Goal: Task Accomplishment & Management: Use online tool/utility

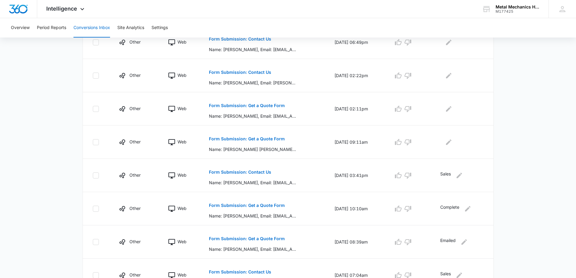
scroll to position [242, 0]
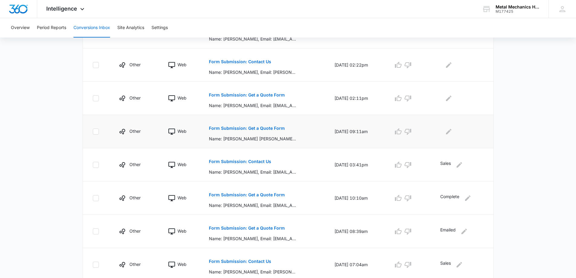
click at [241, 128] on p "Form Submission: Get a Quote Form" at bounding box center [247, 128] width 76 height 4
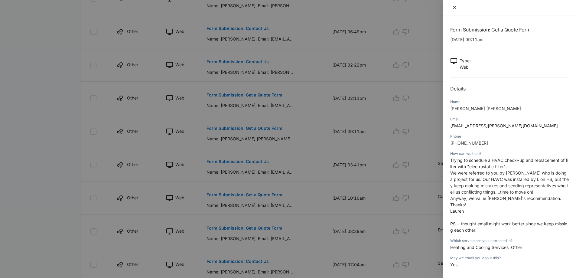
click at [451, 8] on button "Close" at bounding box center [455, 7] width 8 height 5
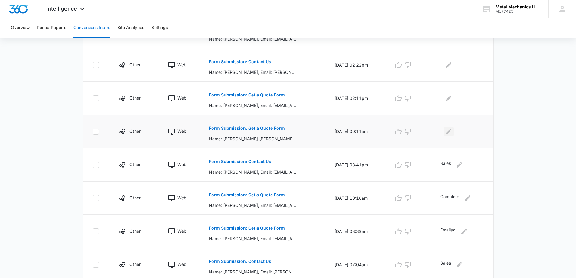
click at [452, 130] on icon "Edit Comments" at bounding box center [448, 131] width 5 height 5
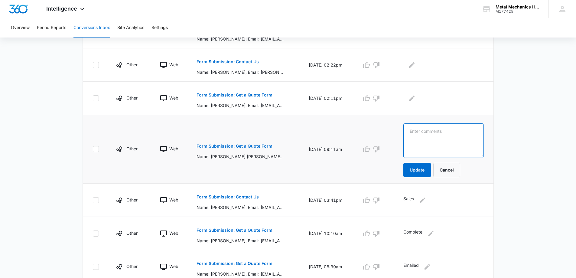
click at [426, 130] on textarea at bounding box center [444, 140] width 80 height 34
type textarea "Complete"
click at [422, 170] on button "Update" at bounding box center [418, 170] width 28 height 15
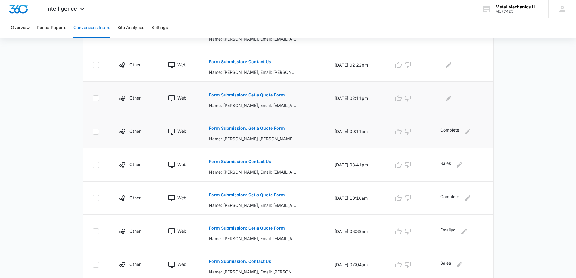
click at [237, 95] on p "Form Submission: Get a Quote Form" at bounding box center [247, 95] width 76 height 4
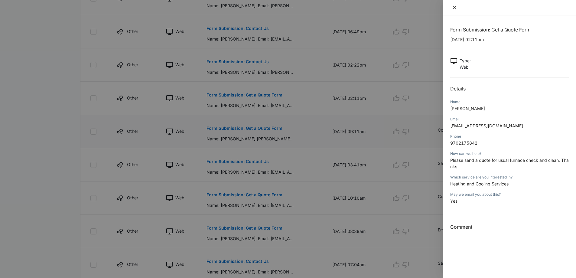
click at [456, 7] on icon "close" at bounding box center [454, 7] width 5 height 5
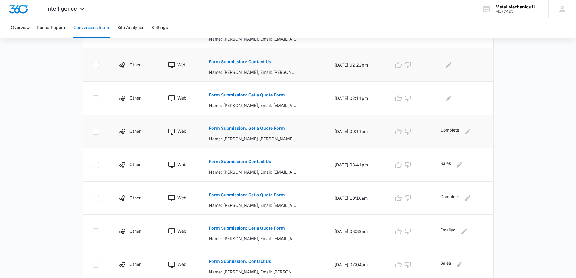
click at [235, 63] on p "Form Submission: Contact Us" at bounding box center [240, 62] width 62 height 4
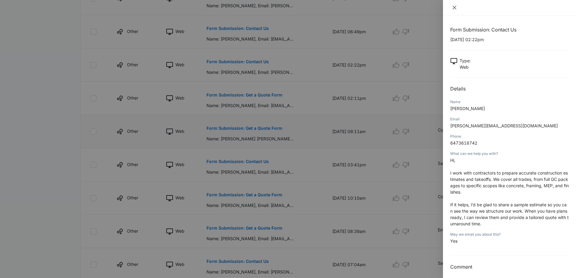
click at [456, 6] on icon "close" at bounding box center [455, 8] width 4 height 4
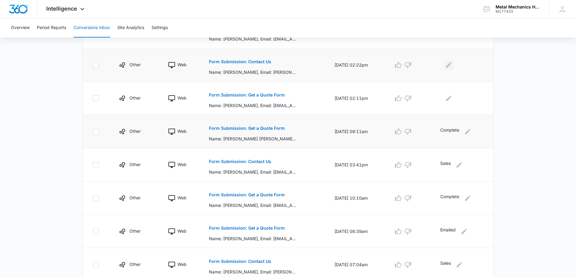
click at [452, 69] on button "Edit Comments" at bounding box center [449, 65] width 10 height 10
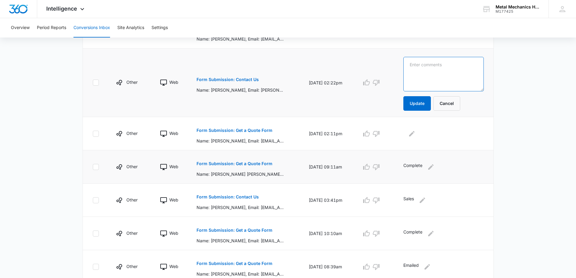
click at [426, 71] on textarea at bounding box center [444, 74] width 80 height 34
type textarea "Sales"
click at [420, 107] on button "Update" at bounding box center [418, 103] width 28 height 15
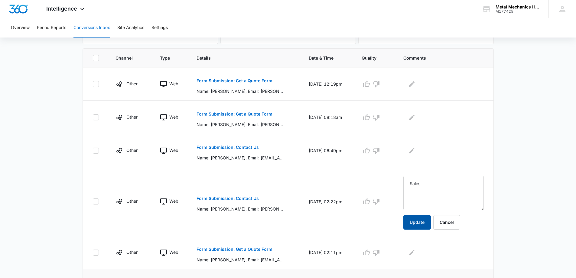
scroll to position [121, 0]
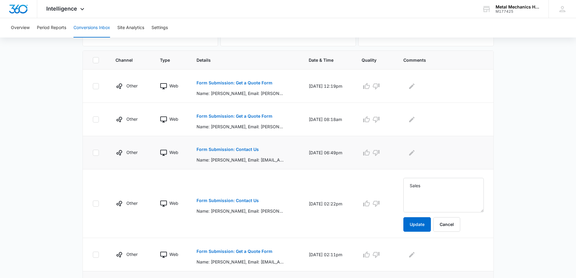
click at [232, 149] on p "Form Submission: Contact Us" at bounding box center [228, 149] width 62 height 4
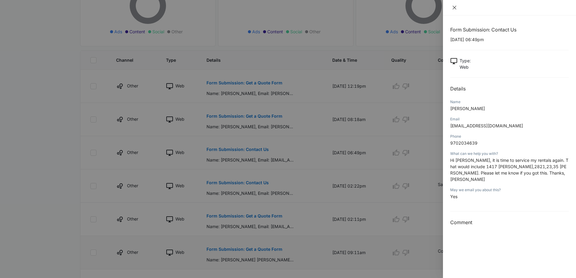
drag, startPoint x: 452, startPoint y: 6, endPoint x: 582, endPoint y: 26, distance: 131.9
click at [576, 26] on html "Intelligence Apps Reputation Websites Forms CRM Email Social Payments POS Conte…" at bounding box center [288, 18] width 576 height 278
click at [456, 5] on icon "close" at bounding box center [454, 7] width 5 height 5
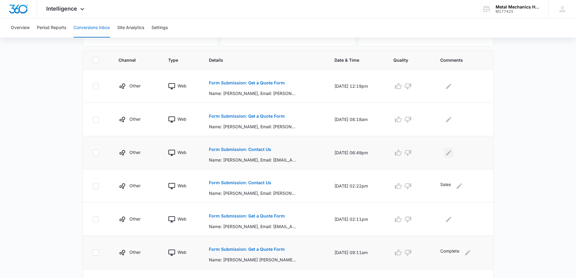
click at [452, 153] on icon "Edit Comments" at bounding box center [448, 152] width 5 height 5
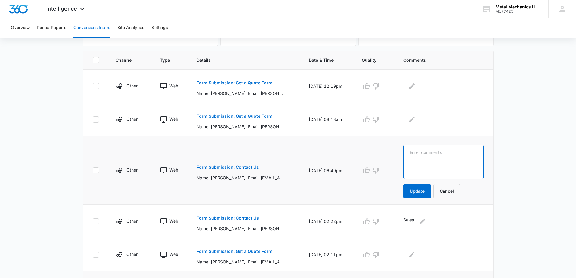
click at [438, 152] on textarea at bounding box center [444, 162] width 80 height 34
type textarea "Emailed"
click at [427, 198] on button "Update" at bounding box center [418, 191] width 28 height 15
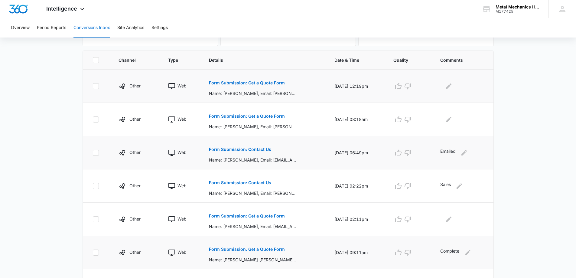
click at [241, 86] on button "Form Submission: Get a Quote Form" at bounding box center [247, 83] width 76 height 15
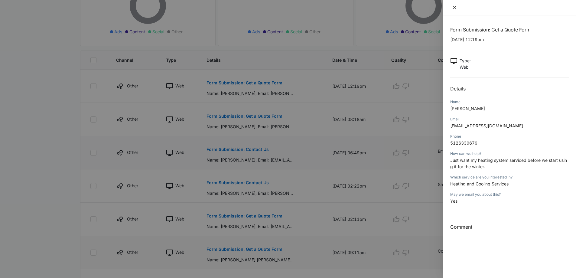
click at [455, 6] on icon "close" at bounding box center [454, 7] width 5 height 5
